Goal: Information Seeking & Learning: Learn about a topic

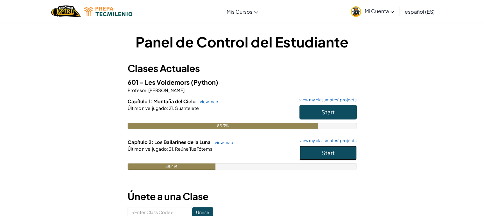
click at [331, 151] on span "Start" at bounding box center [327, 152] width 13 height 7
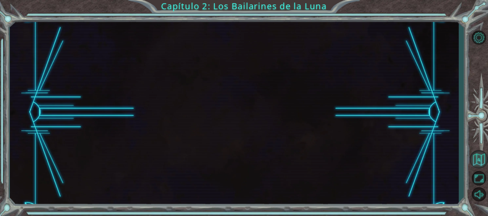
click at [479, 158] on button "Volver al Mapa" at bounding box center [479, 159] width 18 height 18
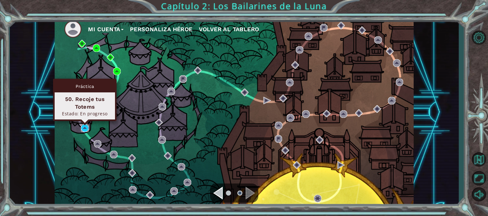
click at [81, 124] on img at bounding box center [85, 128] width 8 height 8
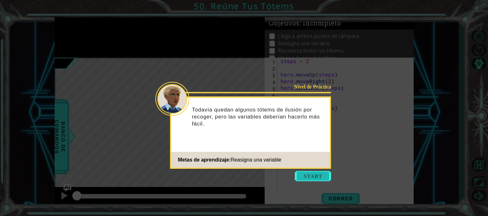
click at [315, 173] on button "Start" at bounding box center [313, 176] width 36 height 10
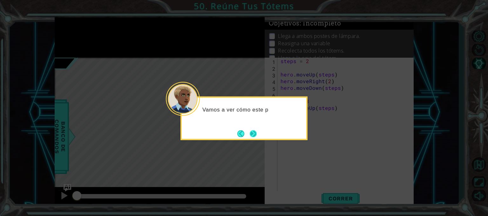
click at [250, 132] on button "Next" at bounding box center [253, 133] width 7 height 7
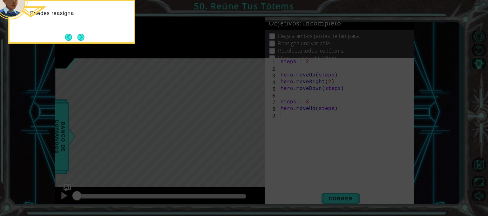
click at [87, 45] on icon at bounding box center [244, 32] width 488 height 367
click at [81, 40] on button "Next" at bounding box center [80, 37] width 7 height 7
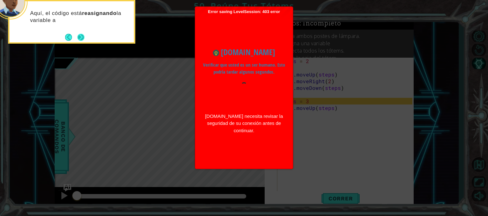
click at [80, 35] on button "Next" at bounding box center [80, 36] width 7 height 7
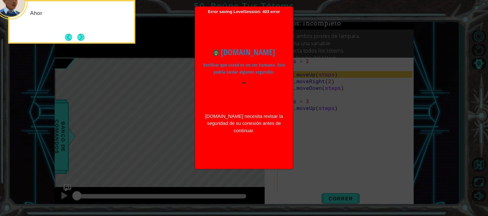
click at [80, 35] on button "Next" at bounding box center [80, 37] width 7 height 7
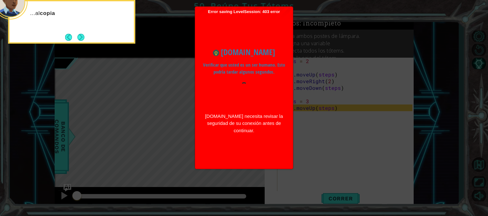
click at [80, 35] on button "Next" at bounding box center [80, 36] width 7 height 7
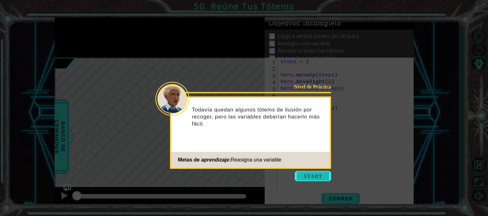
click at [314, 179] on button "Start" at bounding box center [313, 176] width 36 height 10
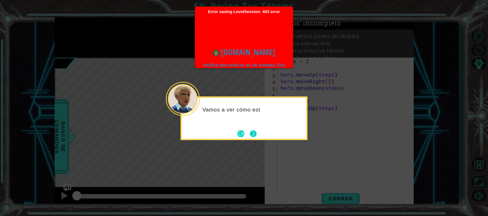
click at [253, 134] on button "Next" at bounding box center [254, 134] width 12 height 12
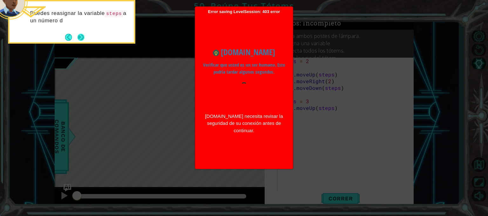
click at [78, 37] on button "Next" at bounding box center [80, 37] width 11 height 11
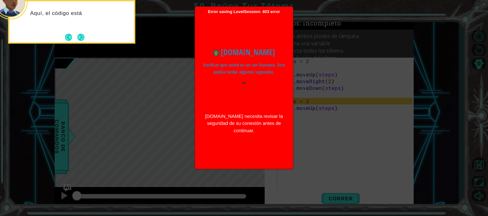
click at [78, 37] on button "Next" at bounding box center [81, 37] width 7 height 7
click at [78, 37] on button "Next" at bounding box center [80, 37] width 7 height 7
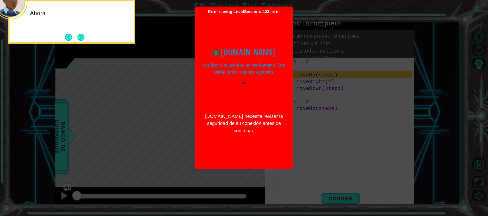
click at [78, 37] on button "Next" at bounding box center [80, 37] width 7 height 7
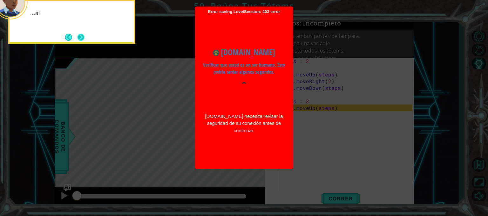
click at [78, 38] on button "Next" at bounding box center [81, 37] width 7 height 7
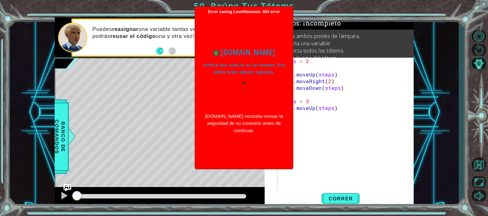
click at [234, 79] on div "www.ozaria.com Verificar que usted es un ser humano. Esto podría tardar algunos…" at bounding box center [244, 90] width 92 height 100
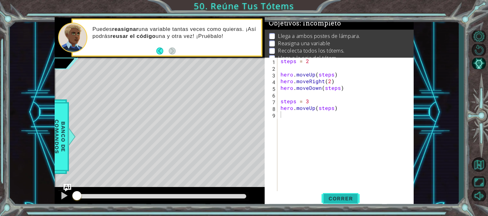
click at [339, 197] on span "Correr" at bounding box center [340, 198] width 37 height 6
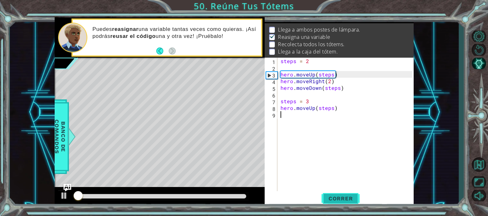
scroll to position [8, 0]
